Goal: Check status

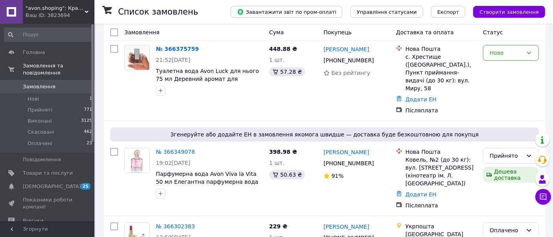
scroll to position [38, 0]
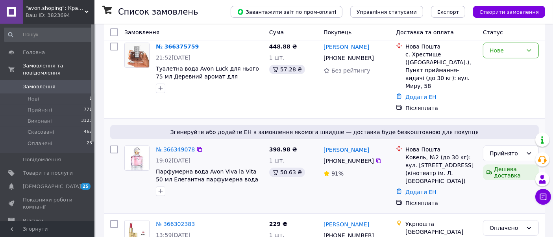
click at [180, 146] on link "№ 366349078" at bounding box center [175, 149] width 39 height 6
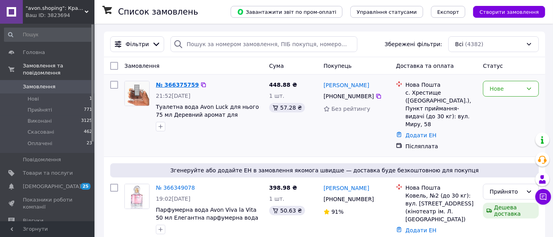
click at [176, 84] on link "№ 366375759" at bounding box center [177, 84] width 43 height 6
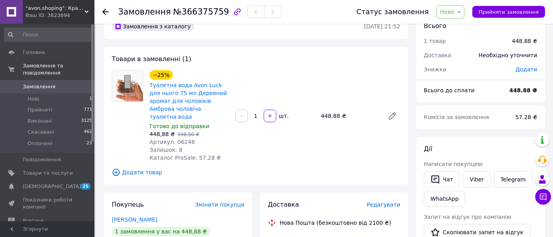
scroll to position [43, 0]
